Goal: Navigation & Orientation: Find specific page/section

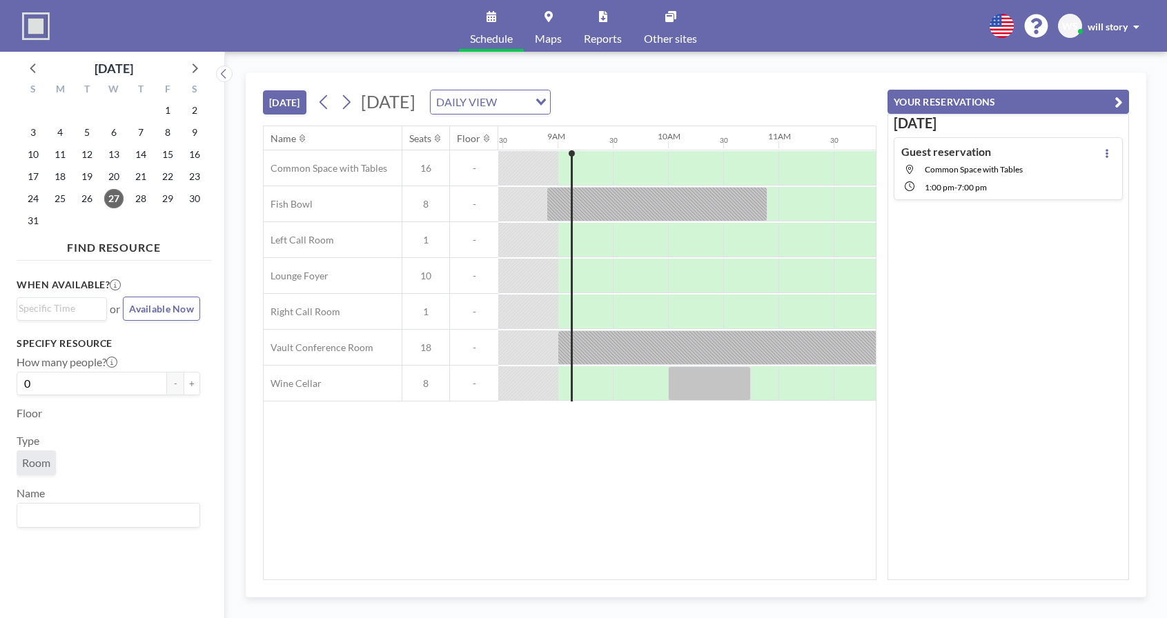
scroll to position [0, 939]
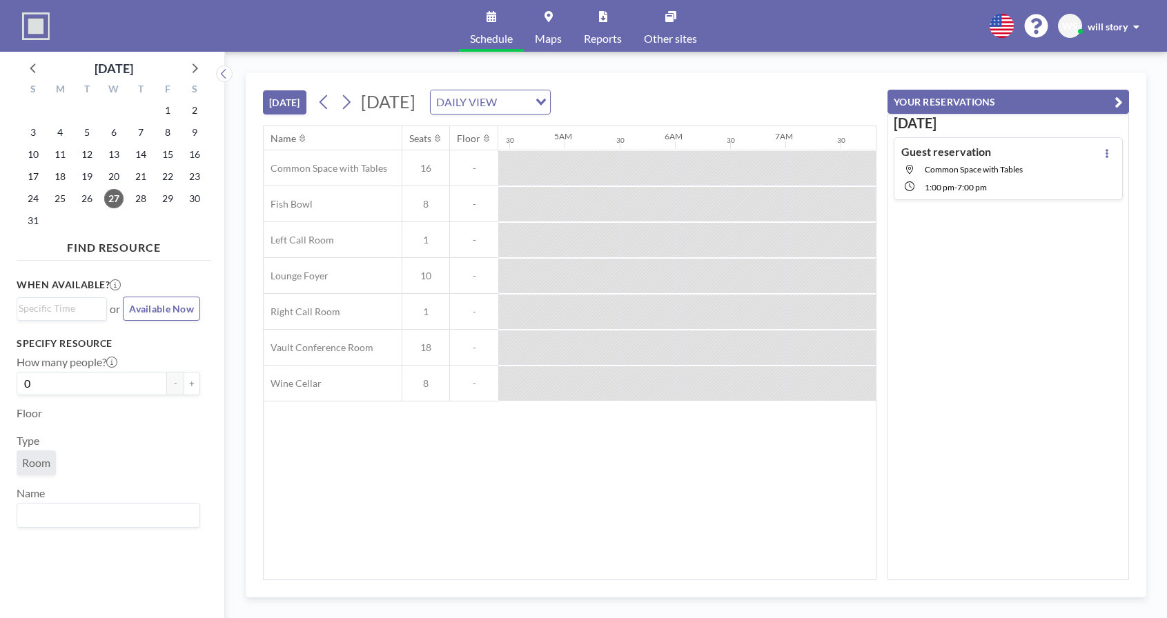
scroll to position [0, 497]
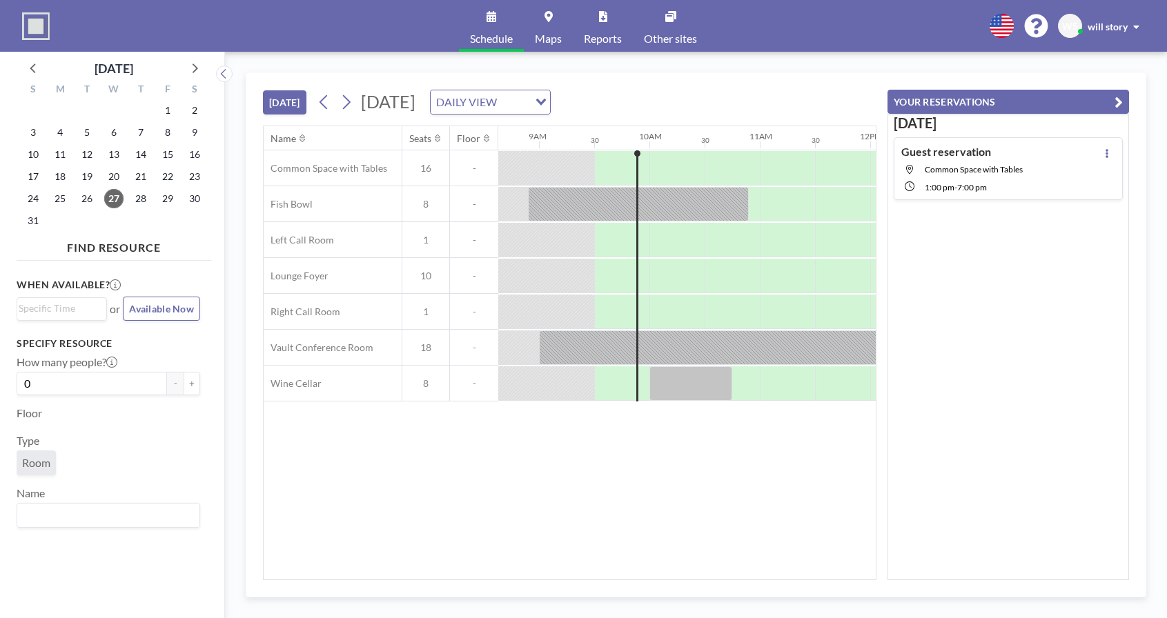
scroll to position [0, 994]
